Goal: Task Accomplishment & Management: Complete application form

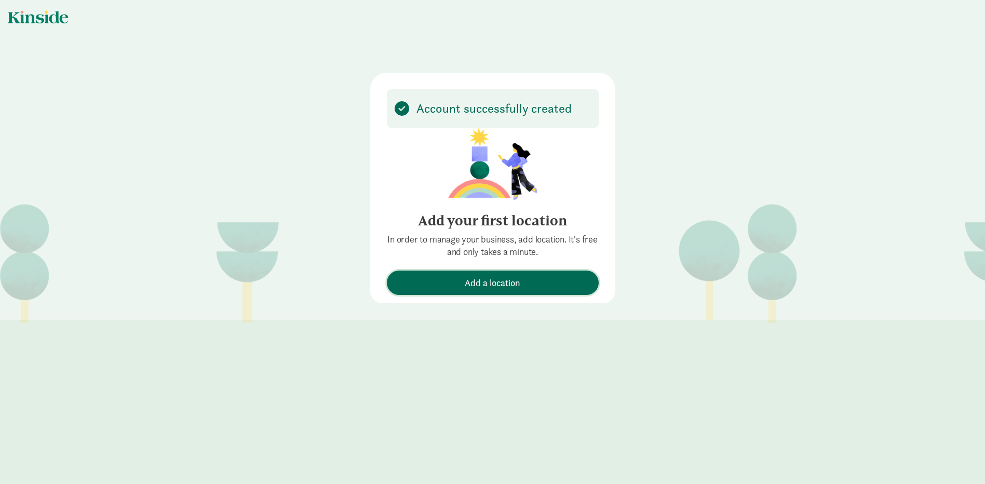
click at [517, 286] on span "Add a location" at bounding box center [492, 283] width 201 height 14
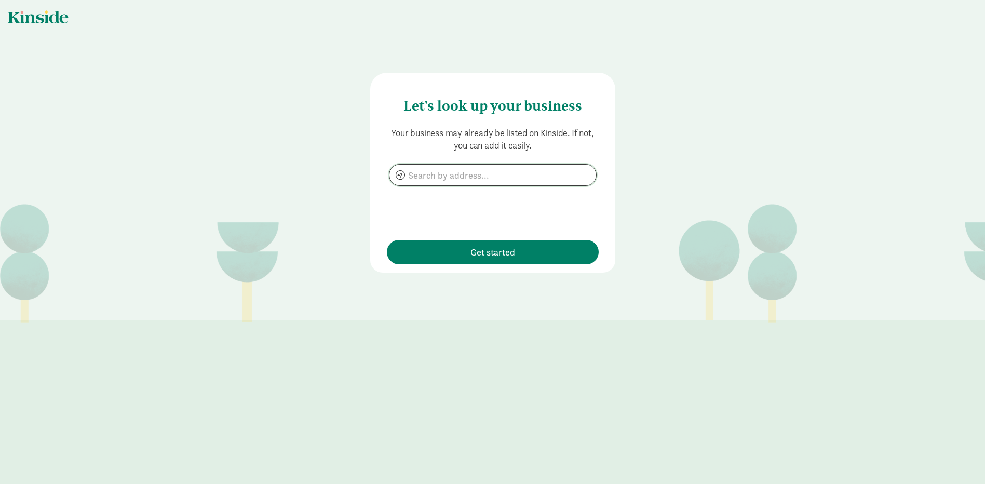
click at [464, 174] on input at bounding box center [492, 175] width 207 height 21
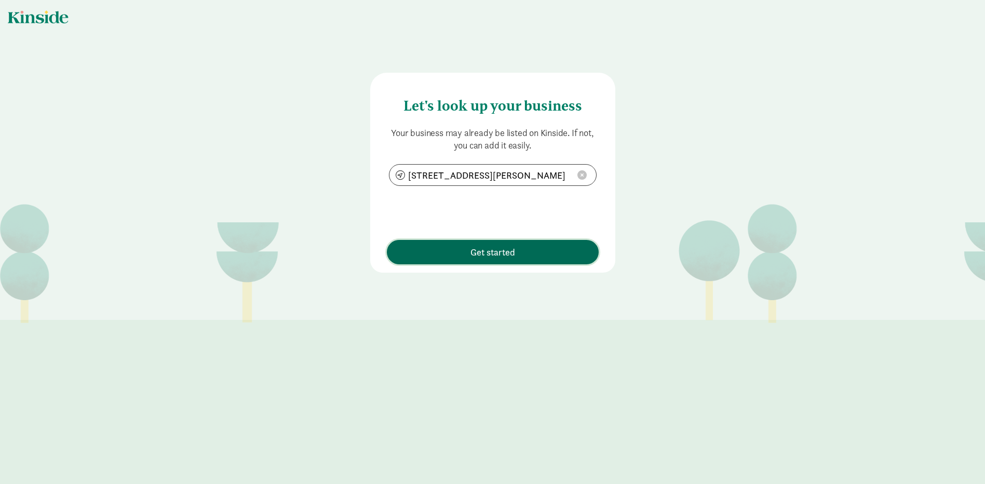
click at [497, 256] on span "Get started" at bounding box center [492, 252] width 45 height 14
type input "[STREET_ADDRESS][PERSON_NAME]"
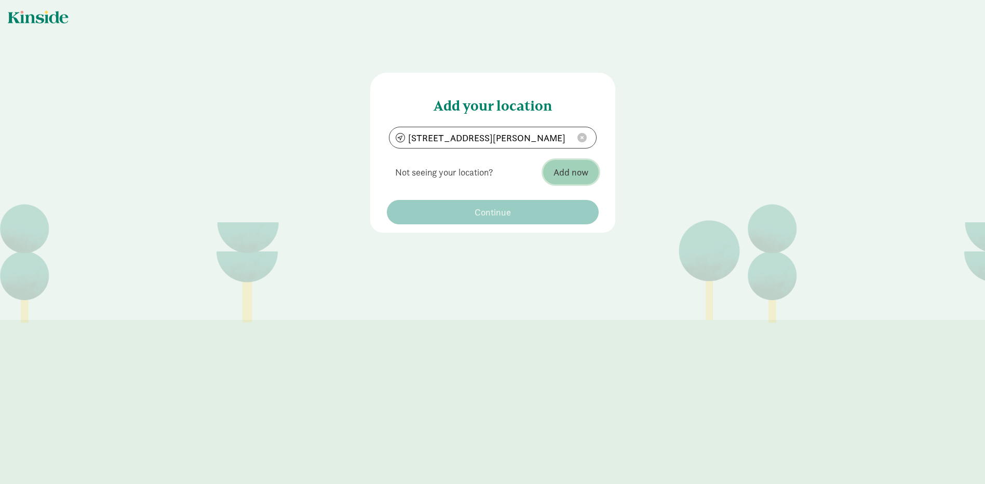
click at [553, 174] on span "Add now" at bounding box center [570, 172] width 35 height 14
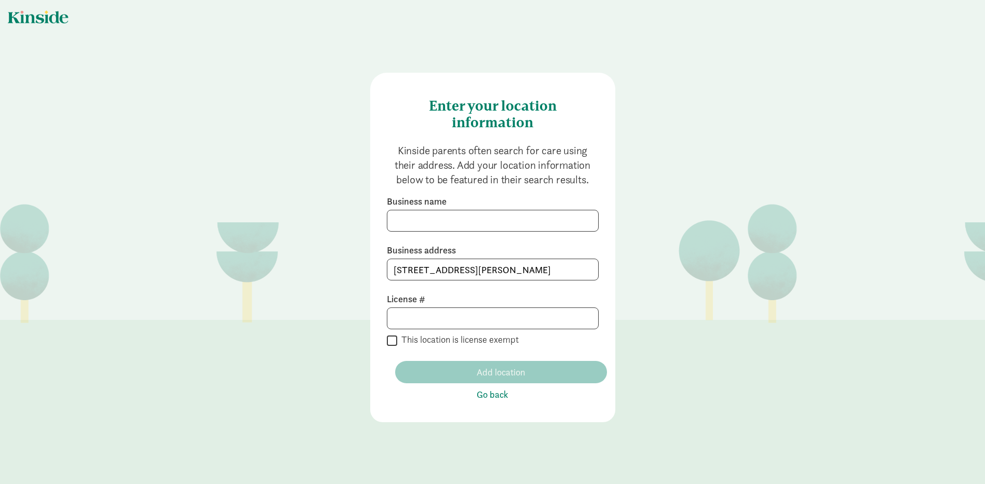
click at [49, 20] on div at bounding box center [38, 16] width 61 height 13
click at [487, 394] on span "Go back" at bounding box center [493, 394] width 32 height 14
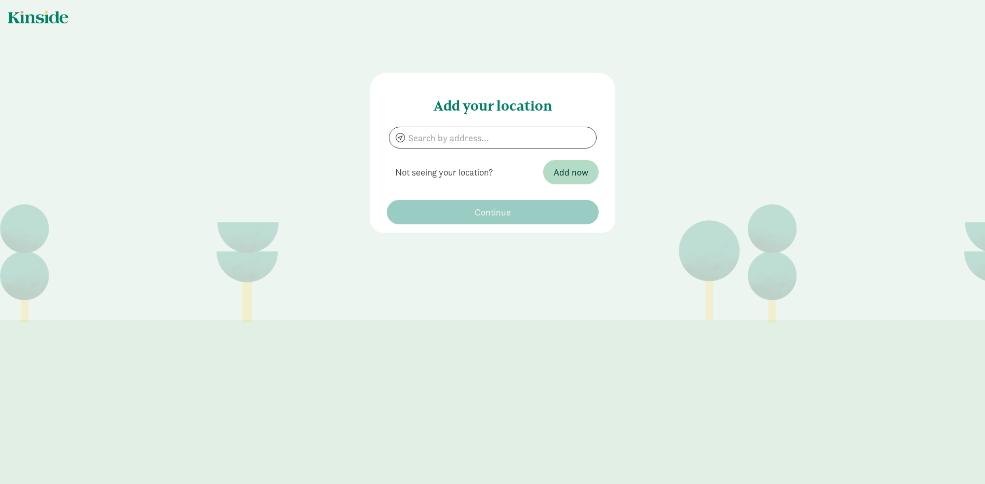
click at [35, 11] on div at bounding box center [38, 16] width 61 height 13
click at [37, 17] on div at bounding box center [38, 16] width 61 height 13
